Goal: Task Accomplishment & Management: Manage account settings

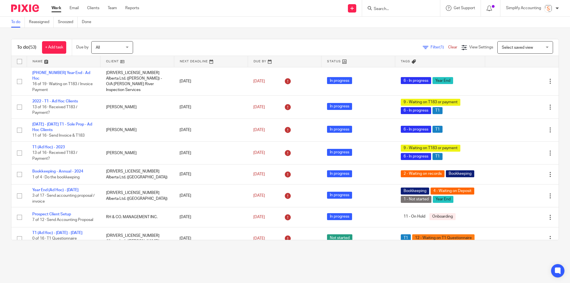
click at [408, 9] on input "Search" at bounding box center [398, 9] width 50 height 5
type input "chemflo"
click at [390, 24] on link at bounding box center [419, 26] width 94 height 17
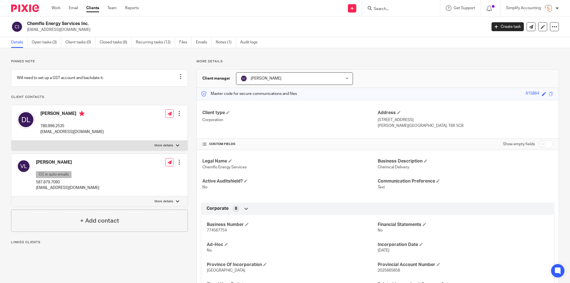
scroll to position [22, 0]
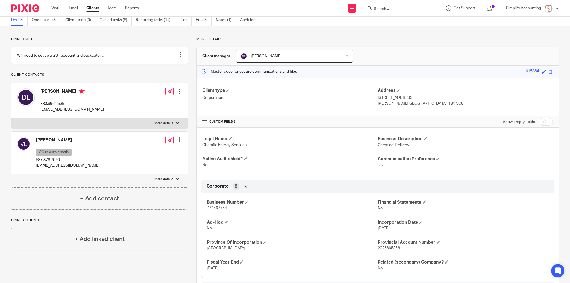
click at [398, 10] on input "Search" at bounding box center [398, 9] width 50 height 5
type input "587.442.5681"
click at [431, 8] on button "reset" at bounding box center [430, 8] width 6 height 6
click at [383, 7] on input "Search" at bounding box center [398, 9] width 50 height 5
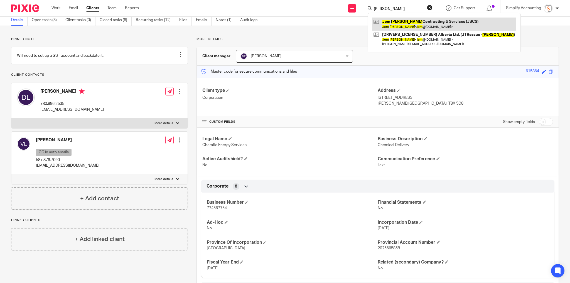
type input "jem shaw"
click at [391, 20] on link at bounding box center [444, 24] width 144 height 13
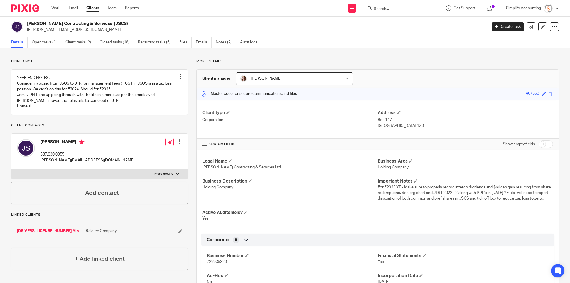
click at [134, 169] on div "Jem Shaw 587.830.0055 jem@jtrescue.ca Edit contact Create client from contact E…" at bounding box center [99, 151] width 176 height 35
click at [165, 176] on p "More details" at bounding box center [164, 174] width 19 height 4
click at [11, 169] on input "More details" at bounding box center [11, 169] width 0 height 0
checkbox input "true"
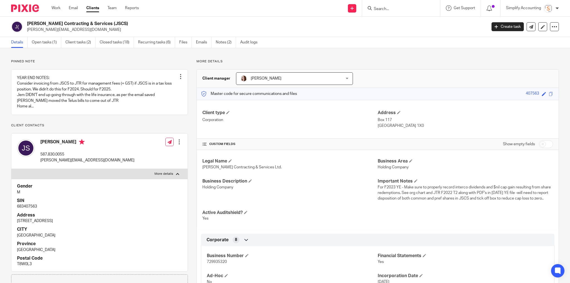
click at [32, 209] on p "683407563" at bounding box center [99, 207] width 165 height 6
copy p "683407563"
click at [387, 8] on input "Search" at bounding box center [398, 9] width 50 height 5
type input "ewasiw"
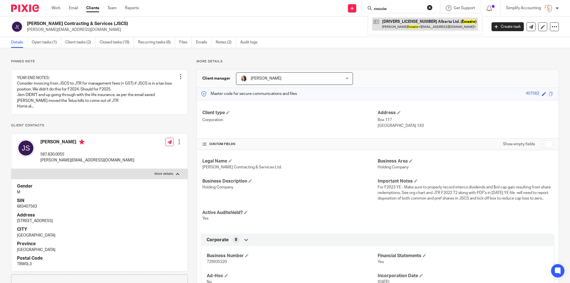
click at [399, 24] on link at bounding box center [425, 24] width 106 height 13
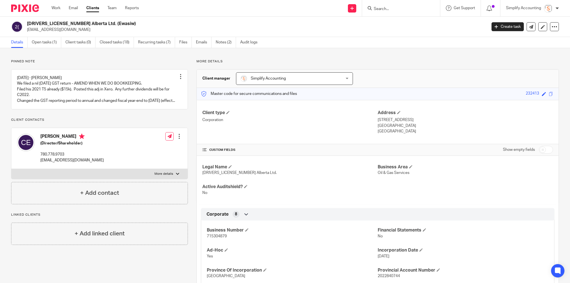
click at [388, 11] on input "Search" at bounding box center [398, 9] width 50 height 5
type input "elvins"
click at [400, 22] on link at bounding box center [423, 24] width 103 height 13
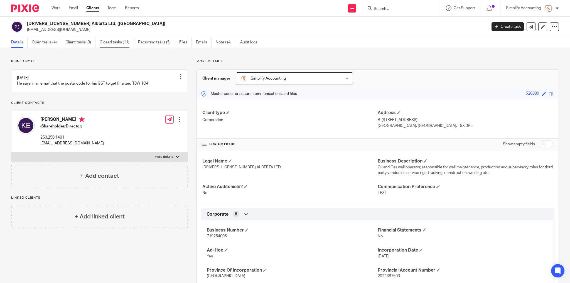
click at [118, 42] on link "Closed tasks (11)" at bounding box center [117, 42] width 34 height 11
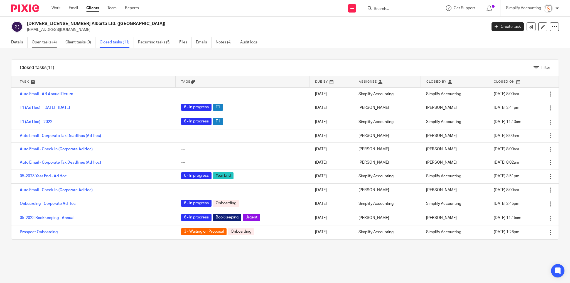
click at [48, 42] on link "Open tasks (4)" at bounding box center [47, 42] width 30 height 11
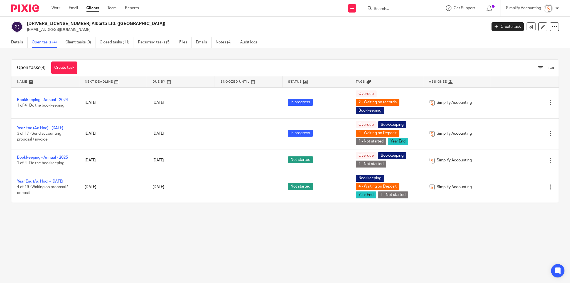
click at [390, 10] on input "Search" at bounding box center [398, 9] width 50 height 5
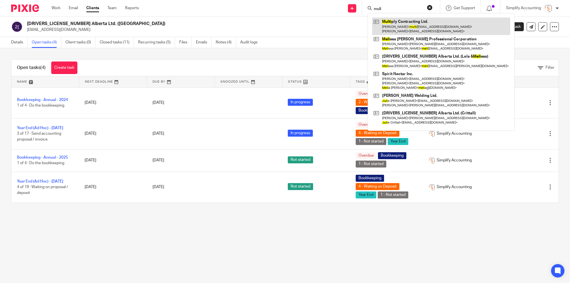
type input "muli"
click at [388, 25] on link at bounding box center [441, 26] width 138 height 17
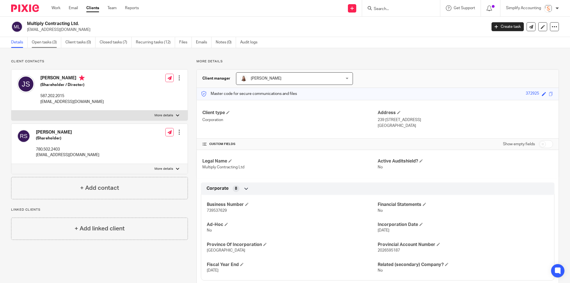
click at [39, 41] on link "Open tasks (3)" at bounding box center [47, 42] width 30 height 11
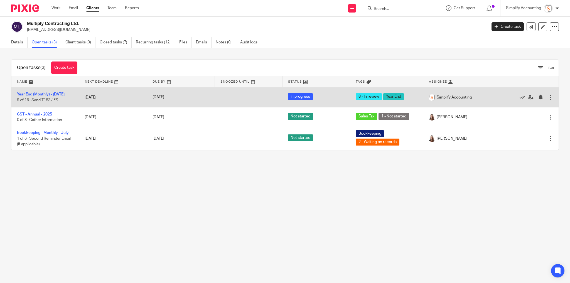
click at [42, 94] on link "Year End (Monthly) - May 2025" at bounding box center [41, 94] width 48 height 4
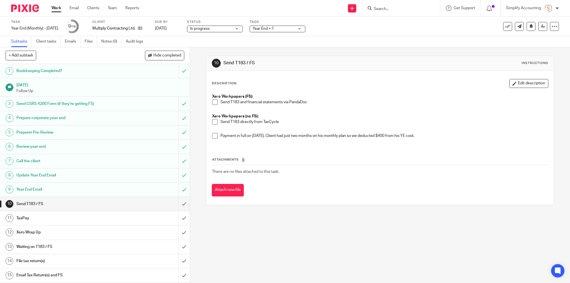
click at [213, 137] on span at bounding box center [215, 136] width 6 height 6
click at [213, 122] on span at bounding box center [215, 122] width 6 height 6
click at [180, 202] on input "submit" at bounding box center [95, 204] width 190 height 14
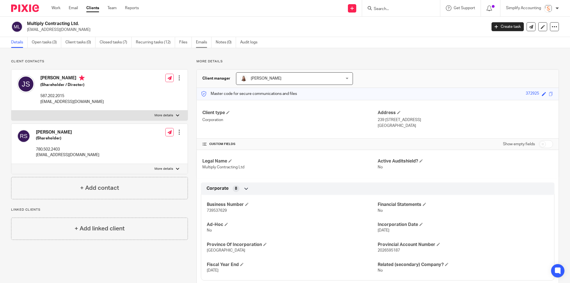
click at [199, 42] on link "Emails" at bounding box center [204, 42] width 16 height 11
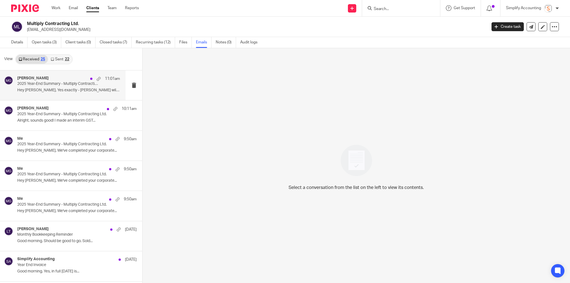
click at [64, 89] on p "Hey [PERSON_NAME], Yes exactly - [PERSON_NAME] will send..." at bounding box center [68, 90] width 103 height 5
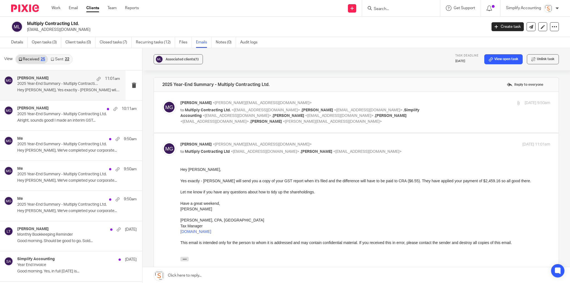
click at [448, 104] on div "Aug 22, 2025 9:50am" at bounding box center [488, 103] width 123 height 6
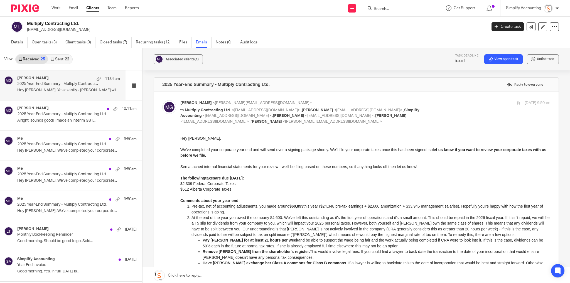
click at [447, 105] on div "Aug 22, 2025 9:50am" at bounding box center [488, 103] width 123 height 6
checkbox input "false"
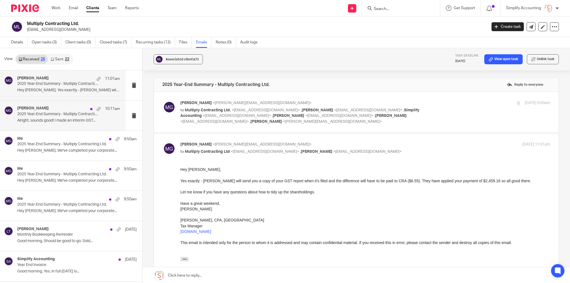
click at [51, 116] on p "2025 Year-End Summary - Multiply Contracting Ltd." at bounding box center [58, 114] width 82 height 5
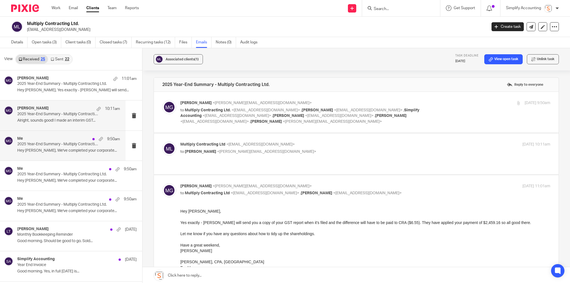
click at [59, 150] on p "Hey James, We've completed your corporate..." at bounding box center [68, 150] width 103 height 5
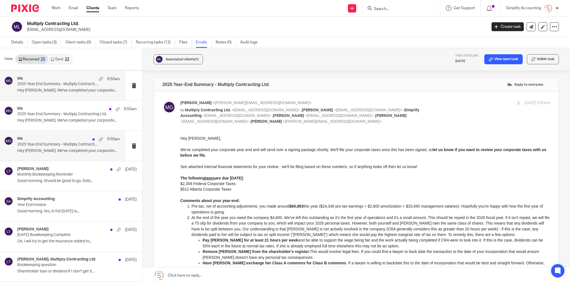
scroll to position [67, 0]
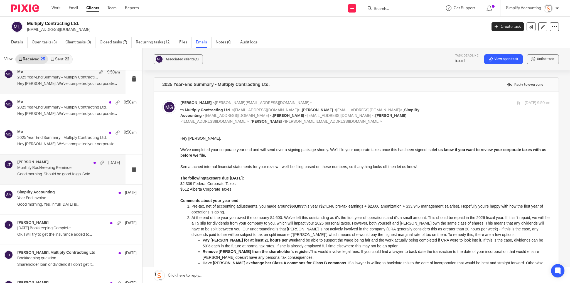
click at [46, 174] on p "Good morning. Should be good to go. Sold..." at bounding box center [68, 174] width 103 height 5
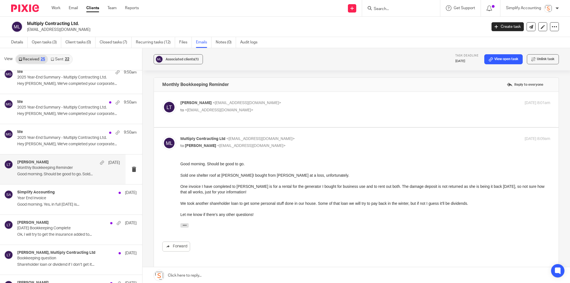
scroll to position [0, 0]
drag, startPoint x: 19, startPoint y: 44, endPoint x: 25, endPoint y: 44, distance: 5.6
click at [19, 44] on link "Details" at bounding box center [19, 42] width 16 height 11
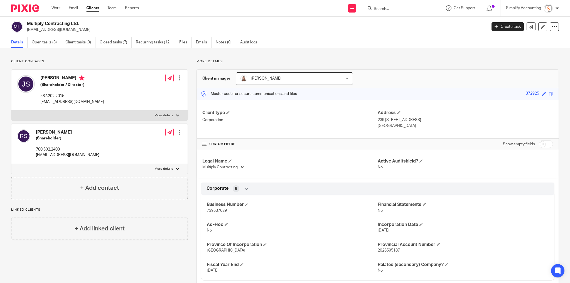
click at [213, 46] on ul "Details Open tasks (3) Client tasks (0) Closed tasks (7) Recurring tasks (12) F…" at bounding box center [138, 42] width 255 height 11
click at [203, 42] on link "Emails" at bounding box center [204, 42] width 16 height 11
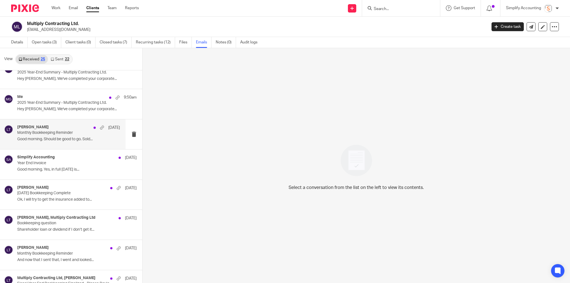
scroll to position [111, 0]
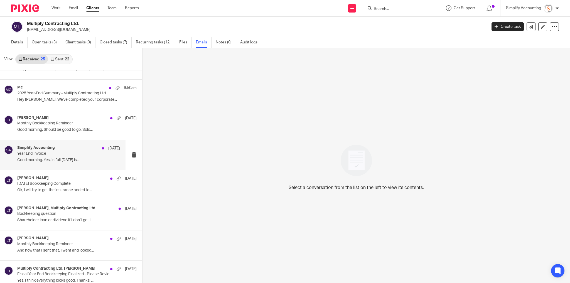
click at [50, 156] on div "Simplify Accounting Jul 28 Year End Invoice Good morning. Yes, in full on Wedne…" at bounding box center [68, 155] width 103 height 19
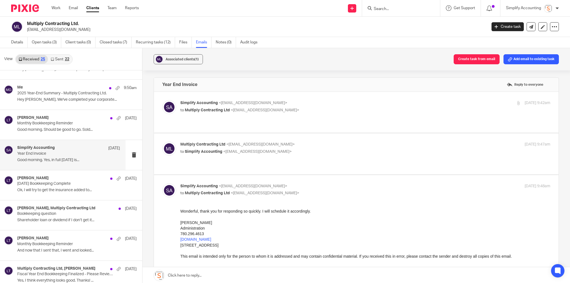
scroll to position [0, 0]
click at [309, 142] on p "Multiply Contracting Ltd <multiplycontracting@gmail.com>" at bounding box center [303, 145] width 247 height 6
checkbox input "true"
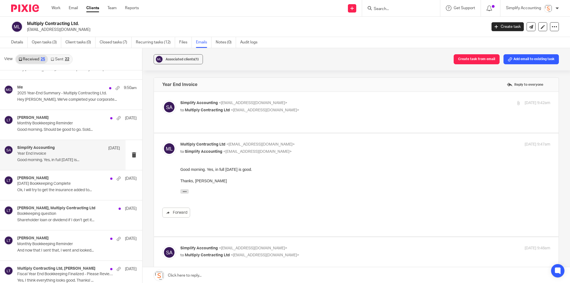
click at [315, 108] on p "to Multiply Contracting Ltd <multiplycontracting@gmail.com>" at bounding box center [303, 110] width 247 height 6
checkbox input "true"
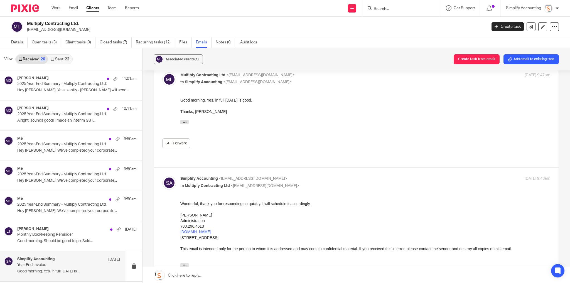
scroll to position [223, 0]
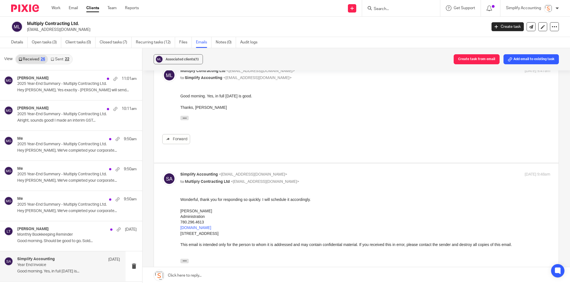
drag, startPoint x: 19, startPoint y: 43, endPoint x: 4, endPoint y: 55, distance: 18.8
click at [19, 43] on link "Details" at bounding box center [19, 42] width 16 height 11
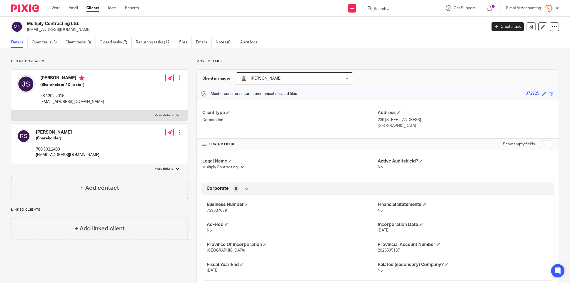
click at [64, 103] on p "[EMAIL_ADDRESS][DOMAIN_NAME]" at bounding box center [71, 102] width 63 height 6
copy div "[EMAIL_ADDRESS][DOMAIN_NAME]"
click at [204, 43] on link "Emails" at bounding box center [204, 42] width 16 height 11
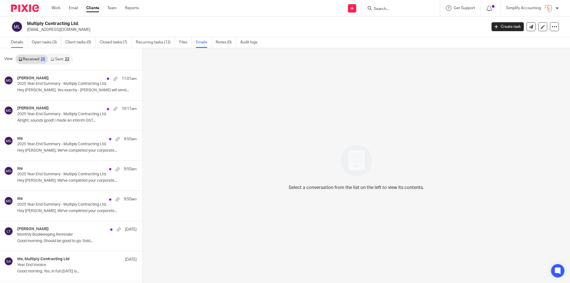
click at [19, 42] on link "Details" at bounding box center [19, 42] width 16 height 11
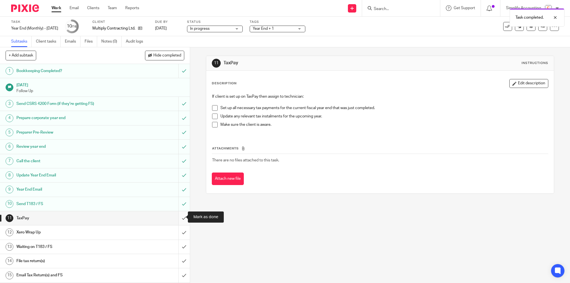
click at [181, 217] on input "submit" at bounding box center [95, 218] width 190 height 14
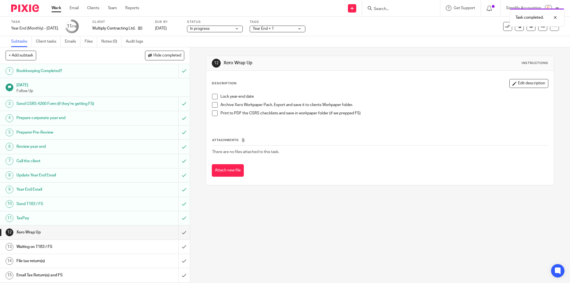
click at [214, 96] on span at bounding box center [215, 97] width 6 height 6
click at [215, 104] on span at bounding box center [215, 105] width 6 height 6
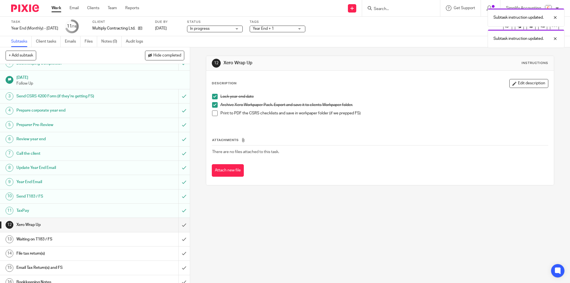
scroll to position [12, 0]
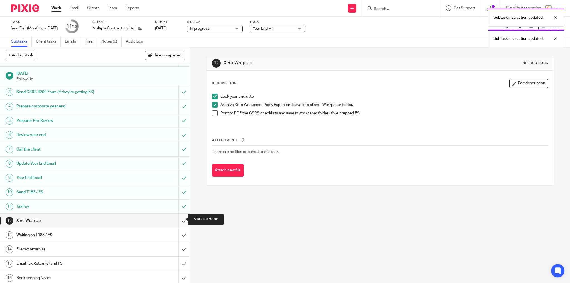
click at [180, 220] on input "submit" at bounding box center [95, 221] width 190 height 14
click at [284, 28] on span "Year End + 1" at bounding box center [274, 29] width 42 height 6
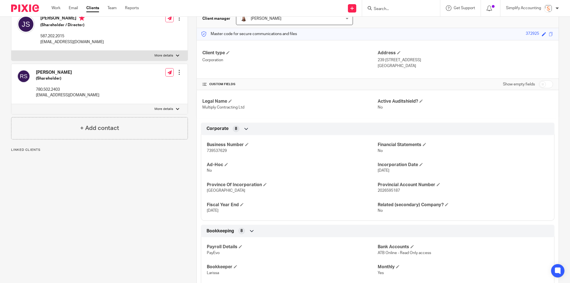
scroll to position [67, 0]
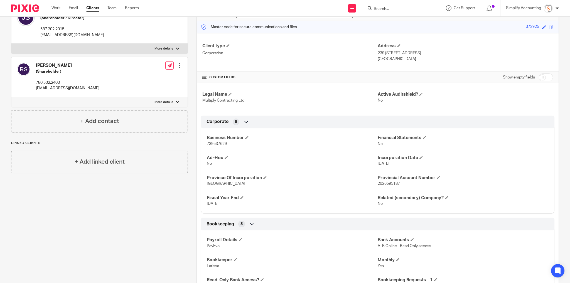
click at [387, 7] on input "Search" at bounding box center [398, 9] width 50 height 5
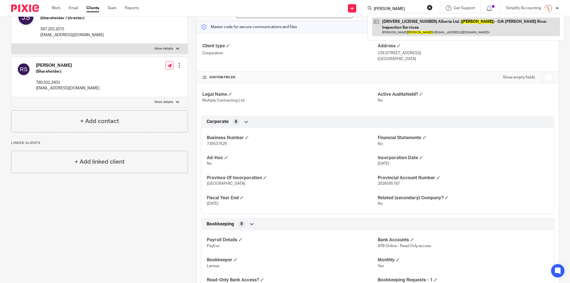
type input "appel"
drag, startPoint x: 394, startPoint y: 21, endPoint x: 389, endPoint y: 23, distance: 4.4
click at [393, 22] on link at bounding box center [466, 27] width 188 height 19
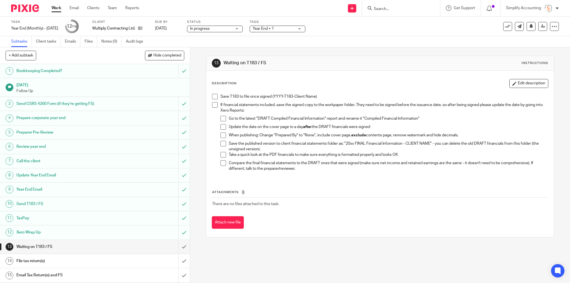
click at [280, 30] on span "Year End + 1" at bounding box center [274, 29] width 42 height 6
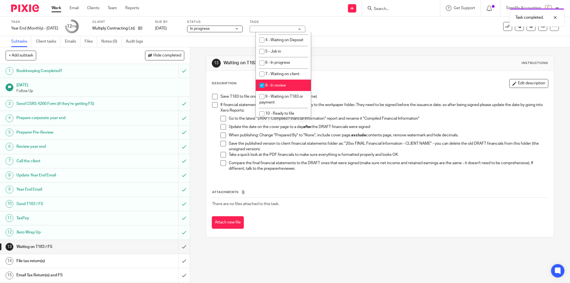
scroll to position [201, 0]
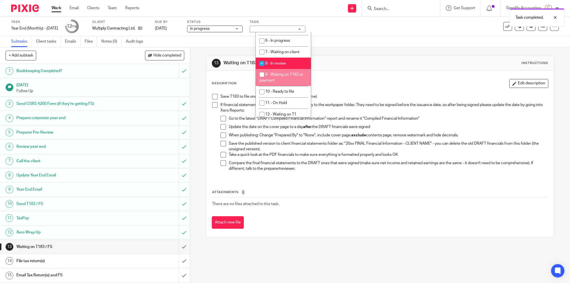
click at [288, 86] on li "9 - Waiting on T183 or payment" at bounding box center [283, 77] width 55 height 17
checkbox input "true"
click at [321, 40] on div "Subtasks Client tasks Emails Files Notes (0) Audit logs" at bounding box center [285, 41] width 570 height 11
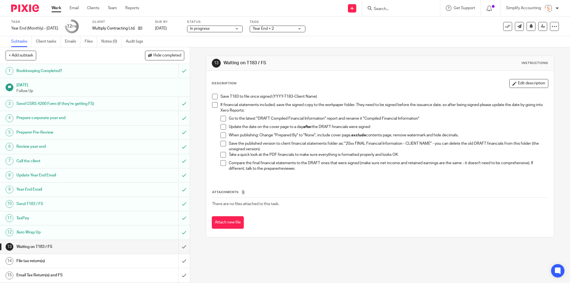
scroll to position [12, 0]
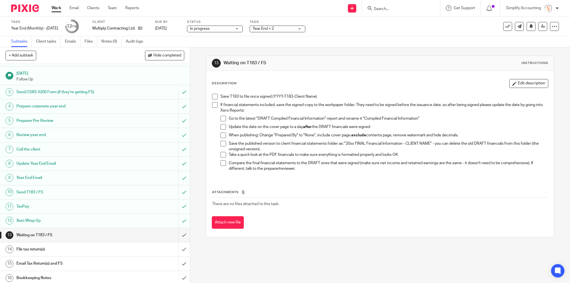
click at [288, 29] on span "Year End + 2" at bounding box center [274, 29] width 42 height 6
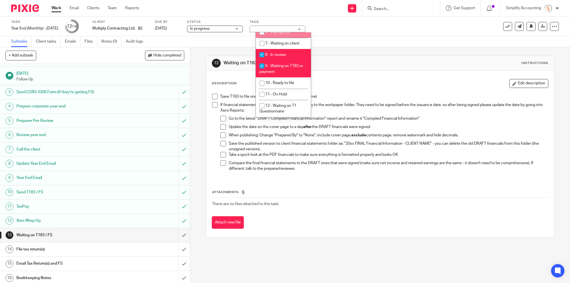
scroll to position [218, 0]
click at [355, 24] on div "Task Year End (Monthly) - [DATE] Save Year End (Monthly) - [DATE] 12 /16 Client…" at bounding box center [239, 26] width 457 height 13
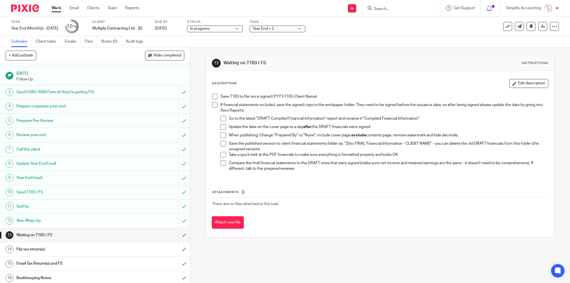
click at [216, 96] on span at bounding box center [215, 97] width 6 height 6
click at [179, 233] on input "submit" at bounding box center [95, 235] width 190 height 14
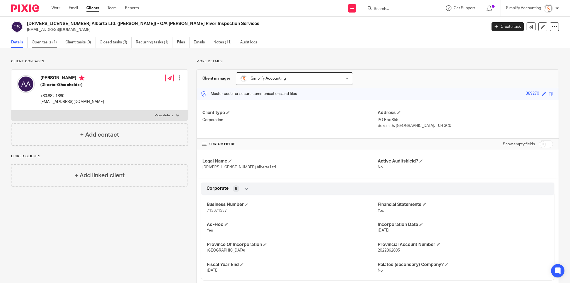
drag, startPoint x: 48, startPoint y: 41, endPoint x: 45, endPoint y: 45, distance: 4.7
click at [48, 41] on link "Open tasks (1)" at bounding box center [47, 42] width 30 height 11
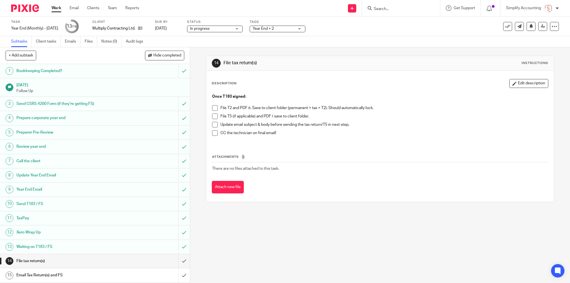
click at [213, 108] on span at bounding box center [215, 108] width 6 height 6
click at [210, 124] on div "Once T183 signed: File T2 and PDF it. Save to client folder (permanent > tax > …" at bounding box center [380, 117] width 342 height 52
click at [212, 124] on span at bounding box center [215, 125] width 6 height 6
drag, startPoint x: 151, startPoint y: 261, endPoint x: 134, endPoint y: 260, distance: 16.7
click at [151, 261] on div "File tax return(s)" at bounding box center [94, 261] width 157 height 8
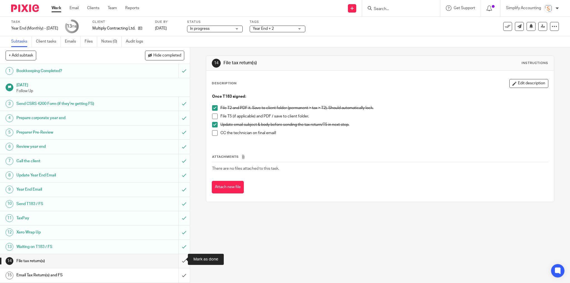
click at [179, 259] on input "submit" at bounding box center [95, 261] width 190 height 14
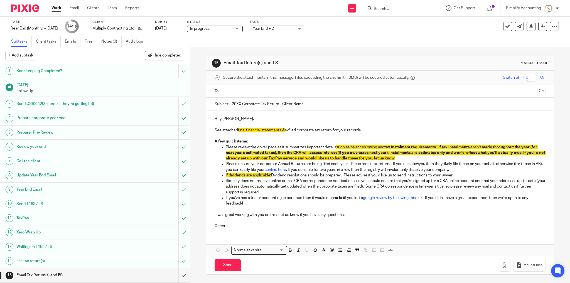
click at [289, 27] on span "Year End + 2" at bounding box center [274, 29] width 42 height 6
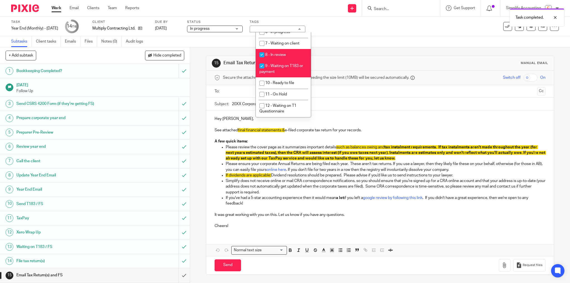
scroll to position [218, 0]
click at [288, 68] on li "9 - Waiting on T183 or payment" at bounding box center [283, 68] width 55 height 17
checkbox input "false"
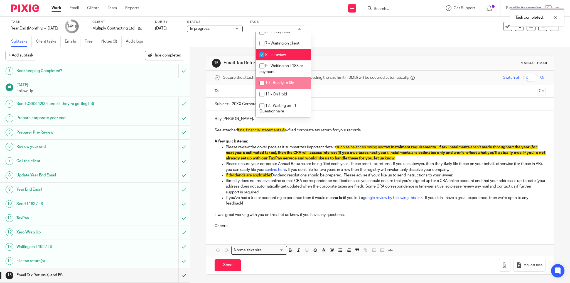
click at [289, 83] on span "10 - Ready to file" at bounding box center [279, 83] width 29 height 4
checkbox input "true"
click at [334, 35] on div "Task Year End (Monthly) - [DATE] Save Year End (Monthly) - [DATE] 14 /16 Client…" at bounding box center [285, 26] width 570 height 19
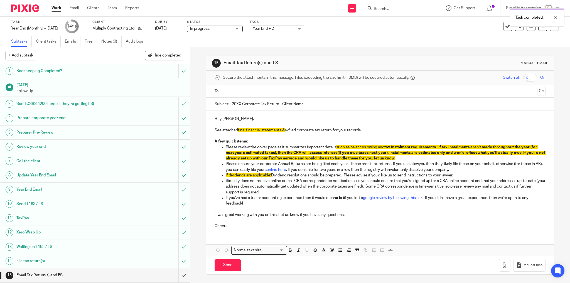
click at [236, 102] on input "20XX Corporate Tax Return - Client Name" at bounding box center [389, 104] width 314 height 13
drag, startPoint x: 281, startPoint y: 104, endPoint x: 320, endPoint y: 102, distance: 38.7
click at [319, 103] on input "2025 Corporate Tax Return - Client Name" at bounding box center [389, 104] width 314 height 13
type input "2025 Corporate Tax Return - Multiply Contracting Ltd."
drag, startPoint x: 240, startPoint y: 131, endPoint x: 285, endPoint y: 129, distance: 44.9
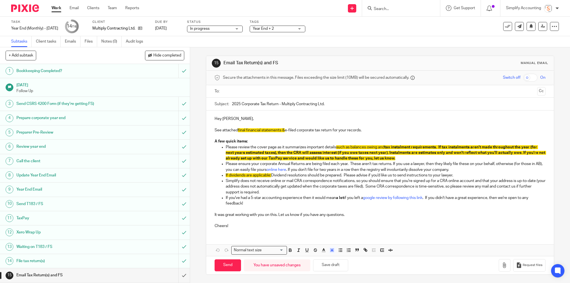
click at [285, 129] on p "See attached final financial statements & e-filed corporate tax return for your…" at bounding box center [380, 131] width 331 height 6
drag, startPoint x: 460, startPoint y: 175, endPoint x: 460, endPoint y: 171, distance: 4.7
click at [460, 171] on ul "Please review the cover page as it summarizes important details such as balance…" at bounding box center [380, 176] width 331 height 62
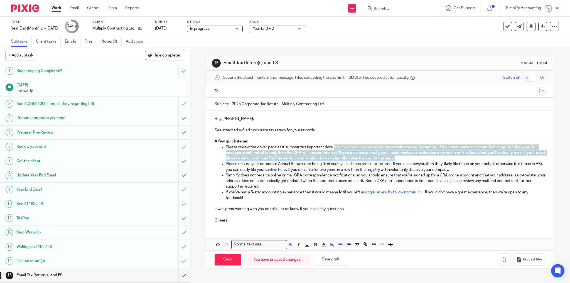
drag, startPoint x: 415, startPoint y: 160, endPoint x: 334, endPoint y: 149, distance: 80.9
click at [334, 149] on p "Please review the cover page as it summarizes important details such as balance…" at bounding box center [386, 153] width 320 height 17
click at [331, 245] on line "button" at bounding box center [331, 245] width 1 height 0
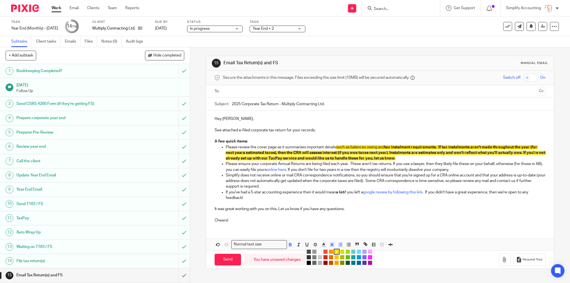
click at [318, 250] on li "color:#FFFFFF" at bounding box center [320, 252] width 4 height 4
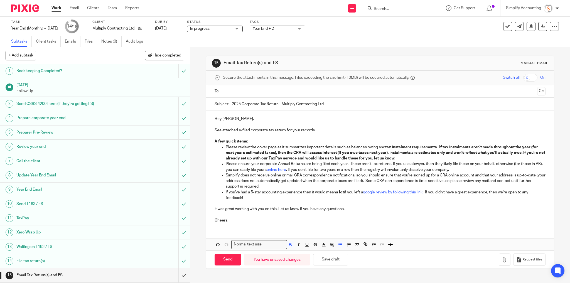
click at [370, 206] on p "It was great working with you on this. Let us know if you have any questions." at bounding box center [380, 209] width 331 height 6
click at [337, 261] on button "Save draft" at bounding box center [330, 260] width 35 height 12
click at [500, 262] on button "button" at bounding box center [505, 260] width 12 height 13
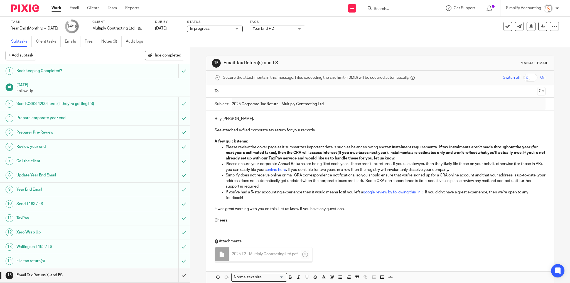
click at [281, 90] on input "text" at bounding box center [380, 91] width 310 height 6
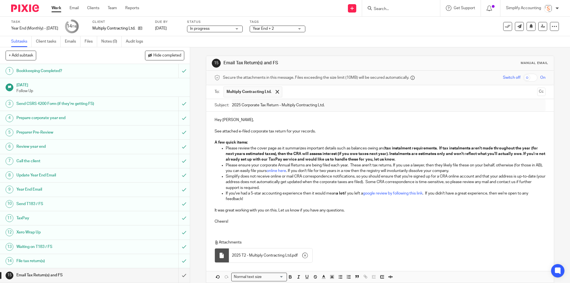
click at [317, 91] on input "text" at bounding box center [410, 92] width 250 height 11
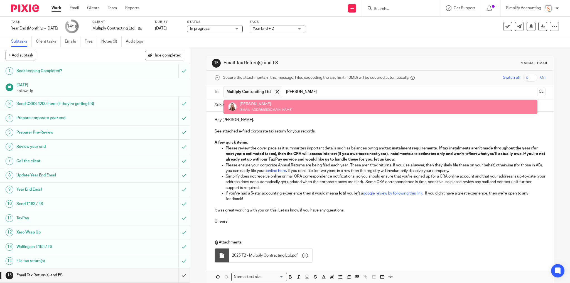
type input "[PERSON_NAME]"
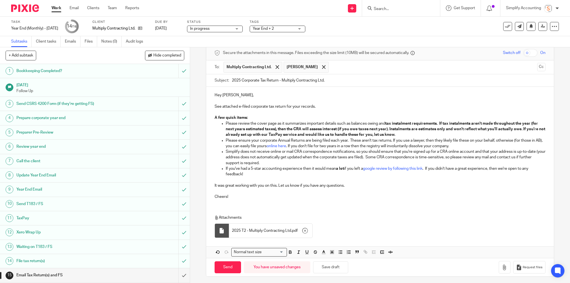
scroll to position [25, 0]
click at [338, 267] on button "Save draft" at bounding box center [330, 267] width 35 height 12
click at [229, 265] on input "Send" at bounding box center [228, 267] width 26 height 12
type input "Sent"
